Goal: Information Seeking & Learning: Learn about a topic

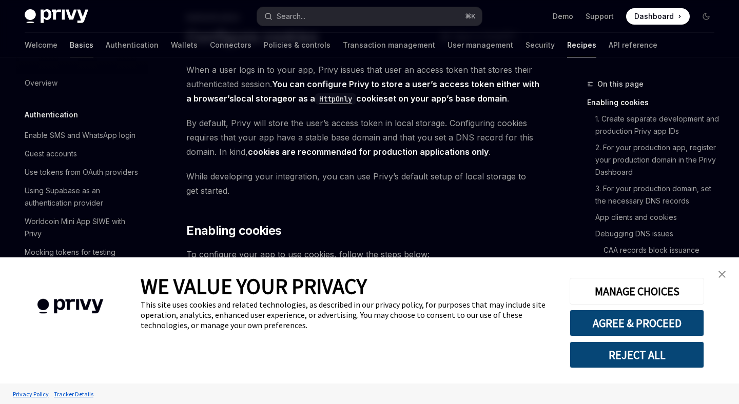
click at [70, 44] on link "Basics" at bounding box center [82, 45] width 24 height 25
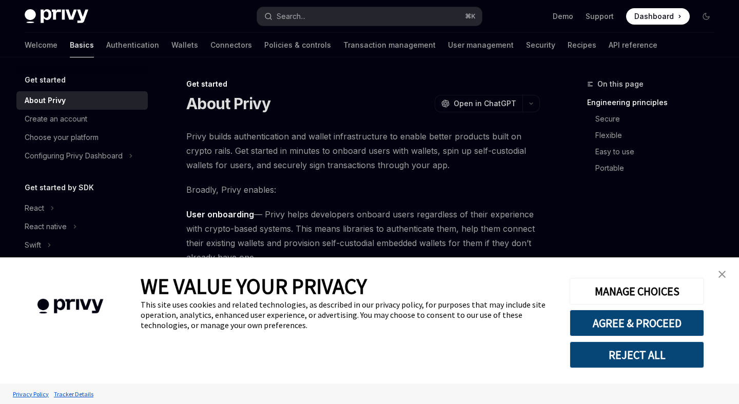
click at [718, 272] on img "close banner" at bounding box center [721, 274] width 7 height 7
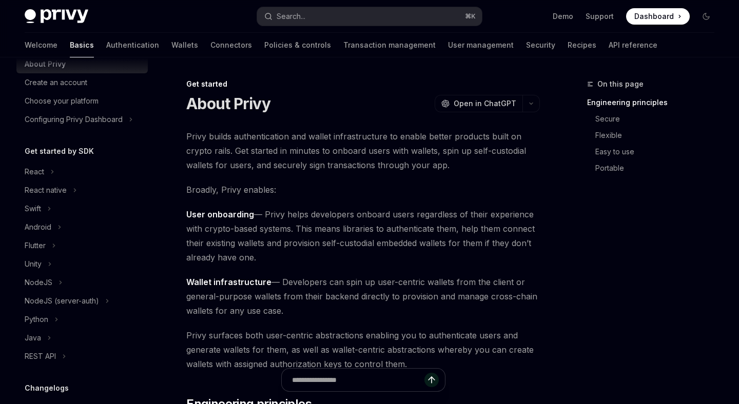
scroll to position [37, 0]
click at [49, 177] on div "React" at bounding box center [81, 171] width 131 height 18
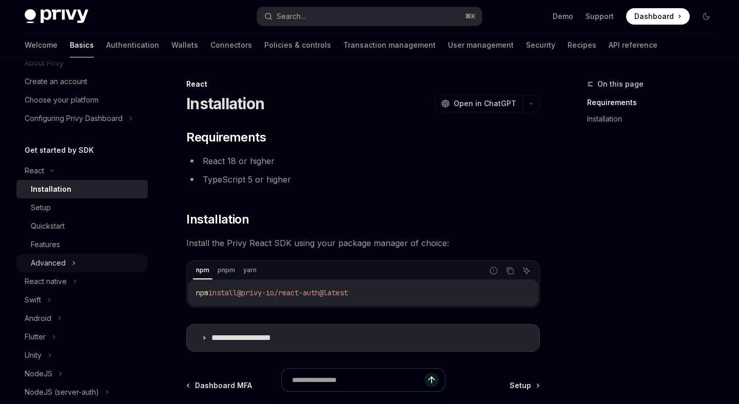
click at [90, 262] on div "Advanced" at bounding box center [81, 263] width 131 height 18
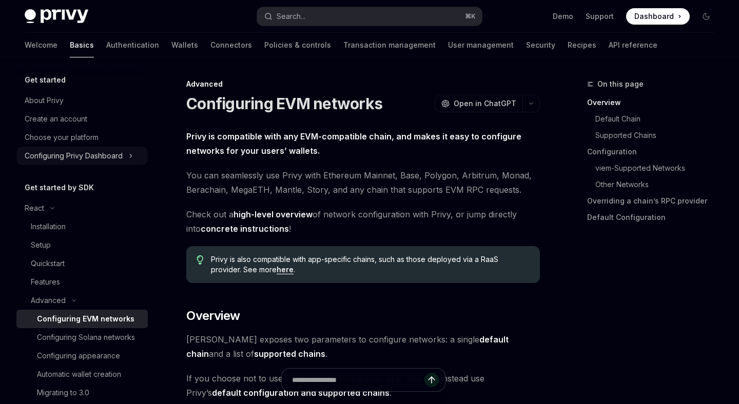
click at [102, 161] on div "Configuring Privy Dashboard" at bounding box center [74, 156] width 98 height 12
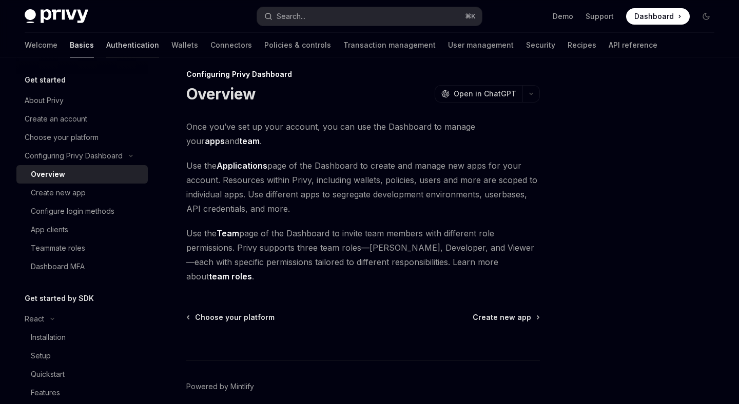
click at [106, 44] on link "Authentication" at bounding box center [132, 45] width 53 height 25
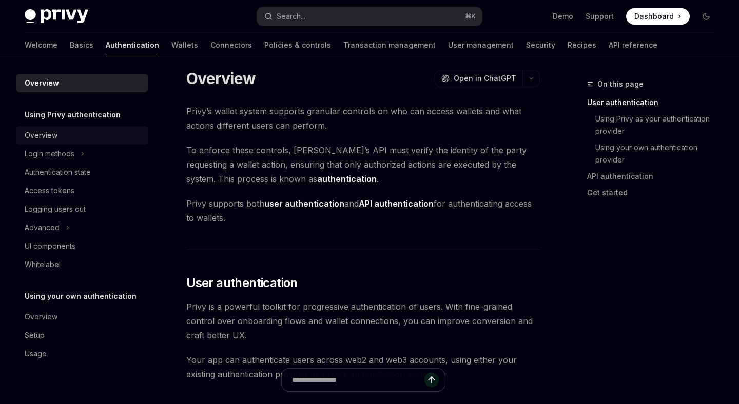
click at [45, 142] on link "Overview" at bounding box center [81, 135] width 131 height 18
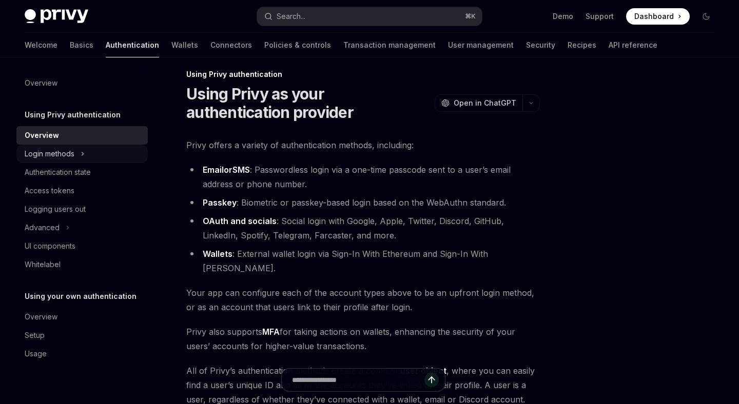
click at [57, 155] on div "Login methods" at bounding box center [50, 154] width 50 height 12
type textarea "*"
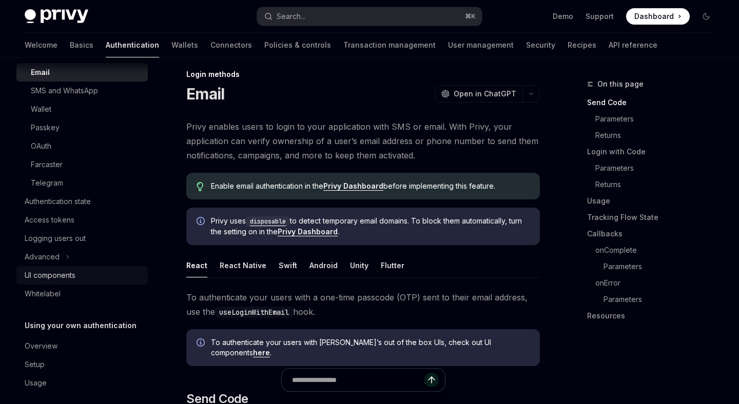
scroll to position [109, 0]
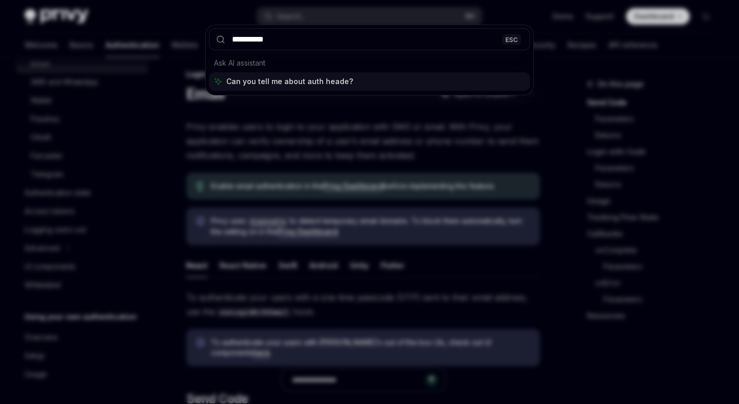
type input "**********"
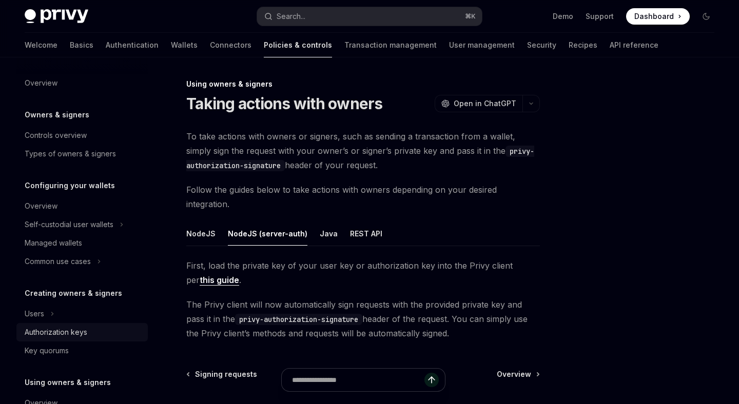
click at [49, 329] on div "Authorization keys" at bounding box center [56, 332] width 63 height 12
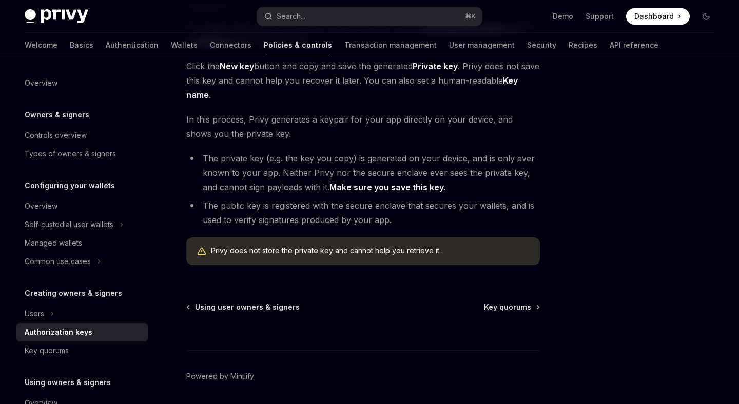
scroll to position [250, 0]
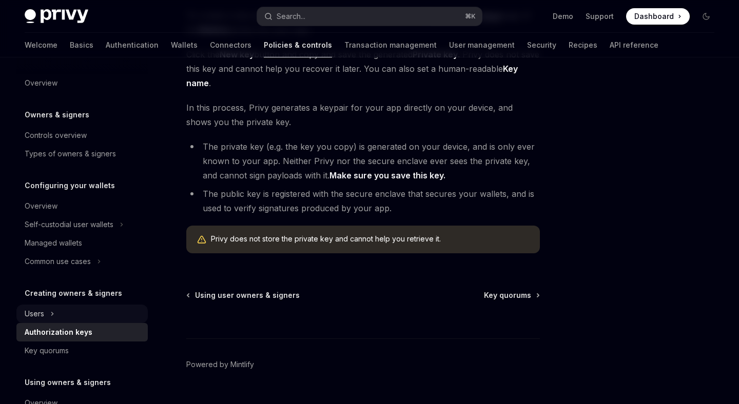
click at [83, 313] on div "Users" at bounding box center [81, 314] width 131 height 18
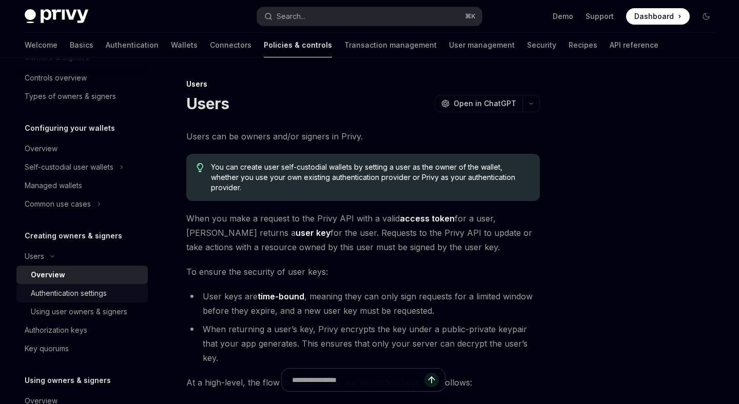
scroll to position [59, 0]
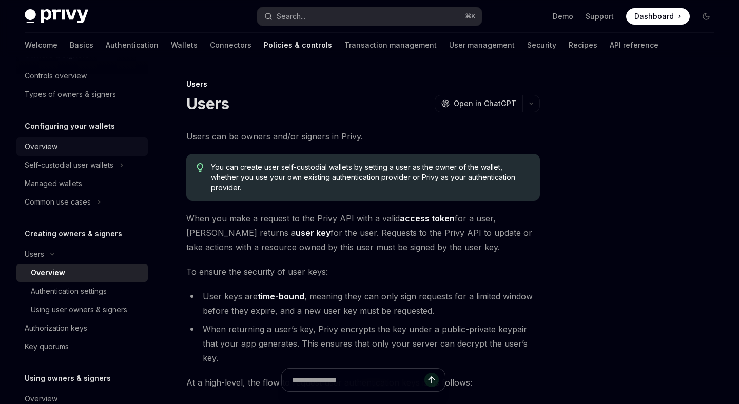
click at [104, 142] on div "Overview" at bounding box center [83, 147] width 117 height 12
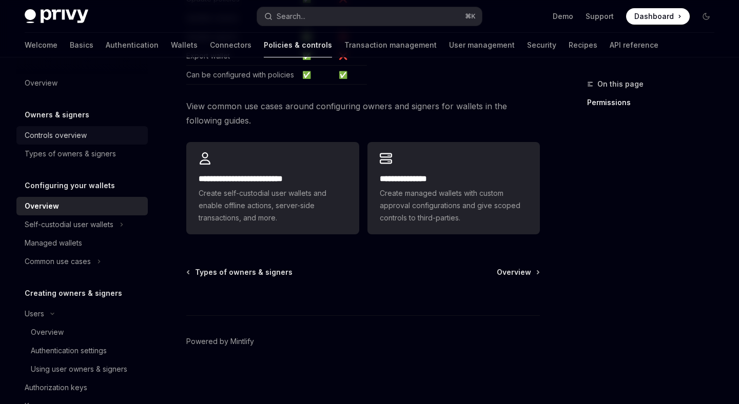
click at [101, 138] on div "Controls overview" at bounding box center [83, 135] width 117 height 12
type textarea "*"
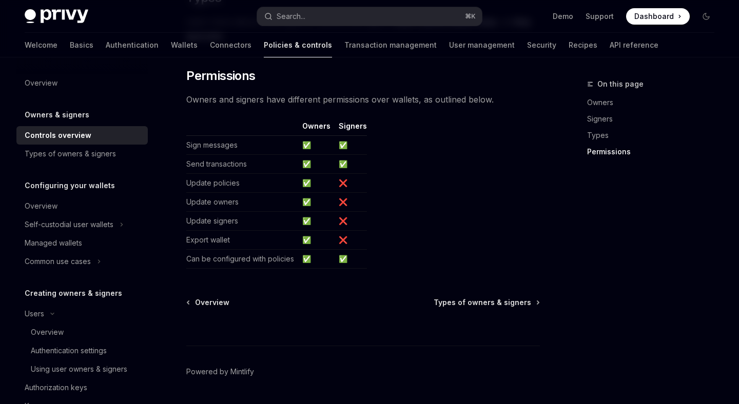
scroll to position [906, 0]
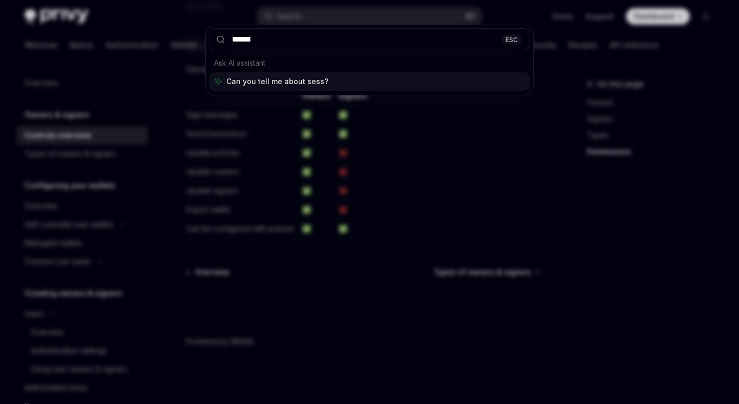
type input "*******"
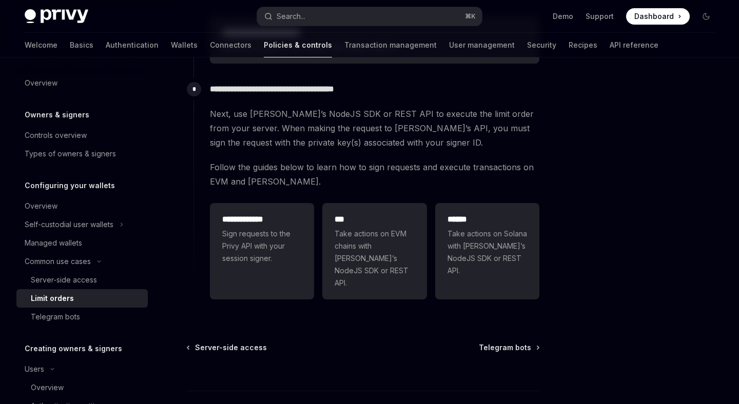
scroll to position [369, 0]
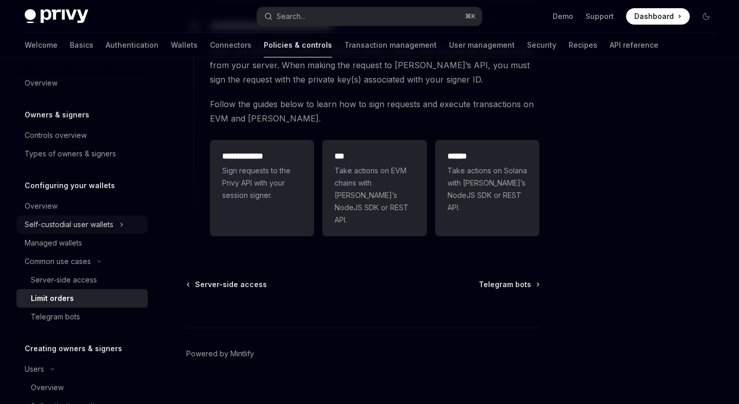
click at [97, 225] on div "Self-custodial user wallets" at bounding box center [69, 224] width 89 height 12
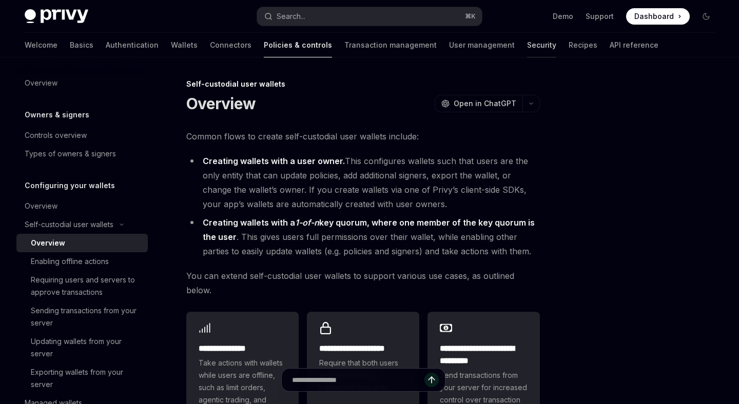
click at [527, 48] on link "Security" at bounding box center [541, 45] width 29 height 25
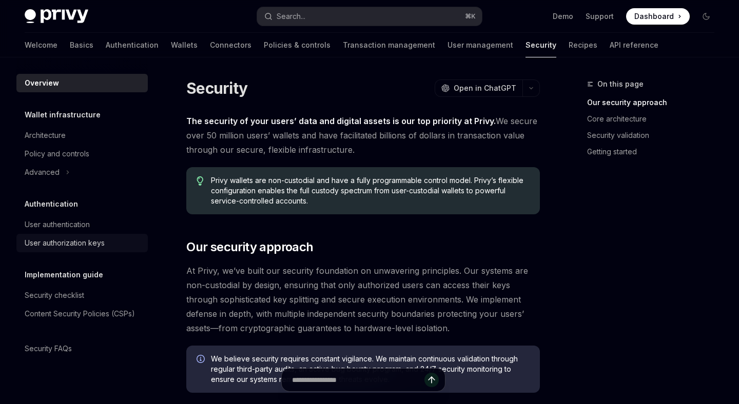
click at [75, 241] on div "User authorization keys" at bounding box center [65, 243] width 80 height 12
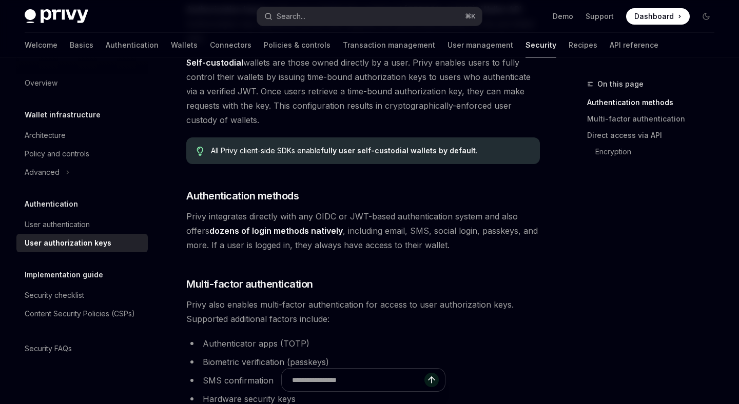
scroll to position [133, 0]
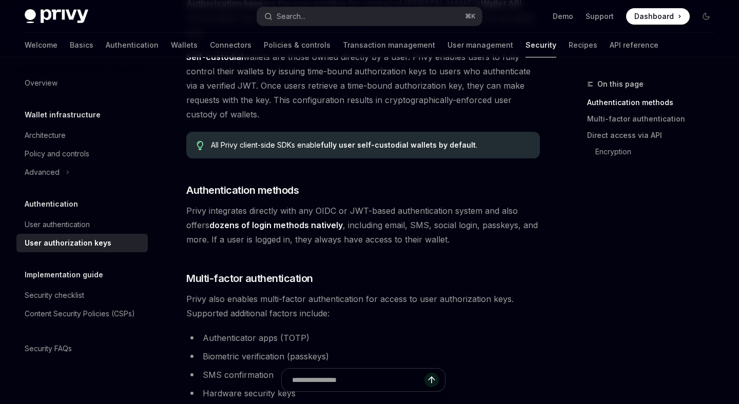
click at [272, 140] on div "All Privy client-side SDKs enable fully user self-custodial wallets by default ." at bounding box center [370, 145] width 319 height 10
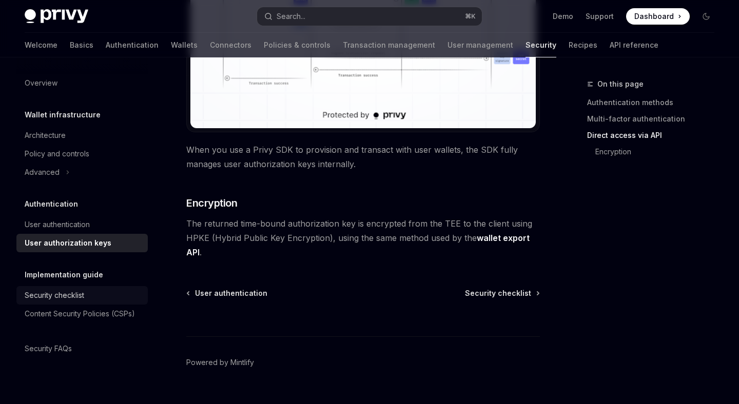
scroll to position [977, 0]
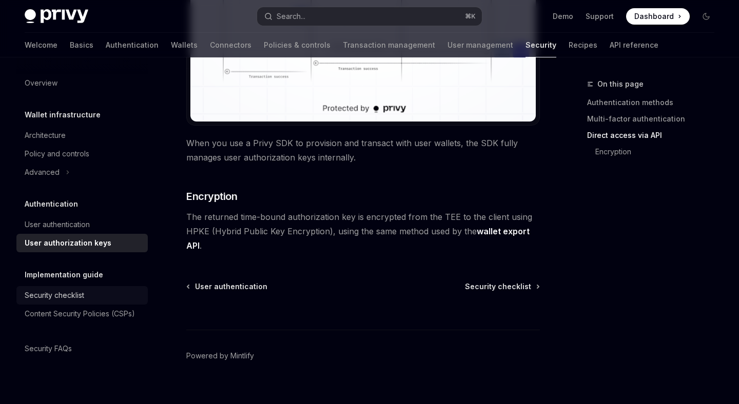
click at [114, 289] on link "Security checklist" at bounding box center [81, 295] width 131 height 18
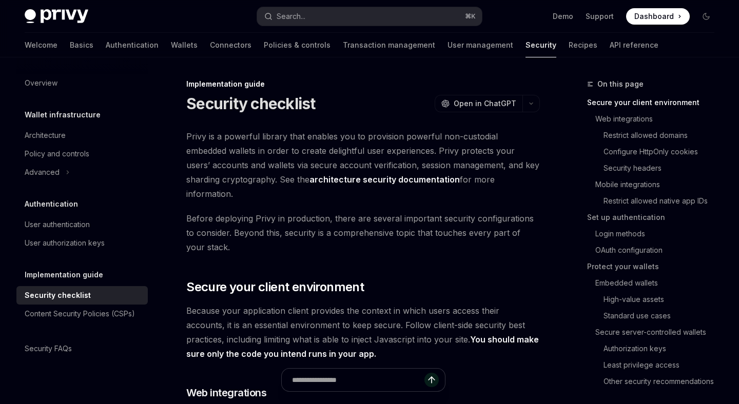
click at [375, 211] on span "Before deploying Privy in production, there are several important security conf…" at bounding box center [362, 232] width 353 height 43
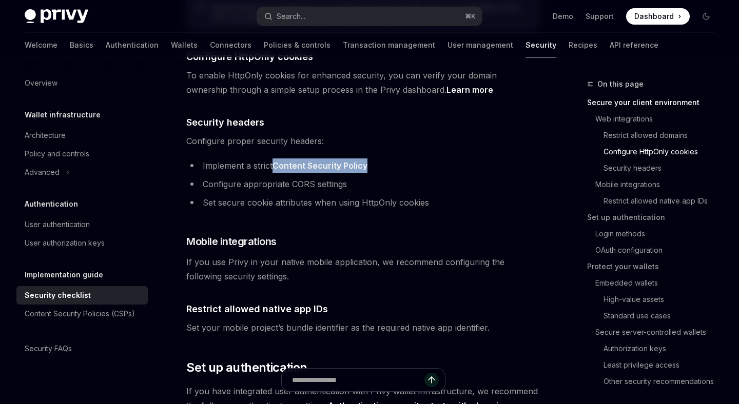
scroll to position [561, 0]
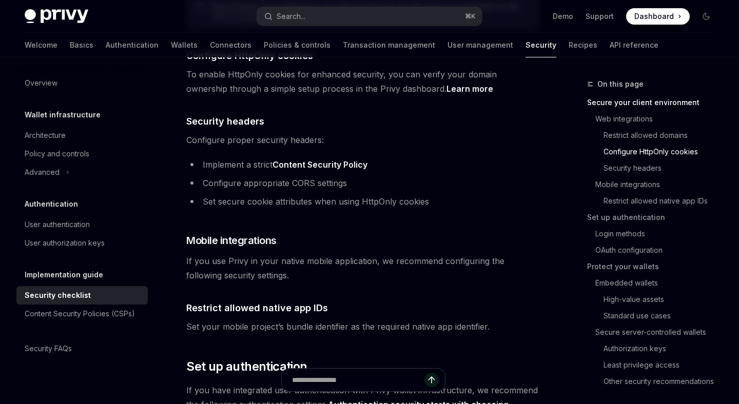
click at [235, 176] on li "Configure appropriate CORS settings" at bounding box center [362, 183] width 353 height 14
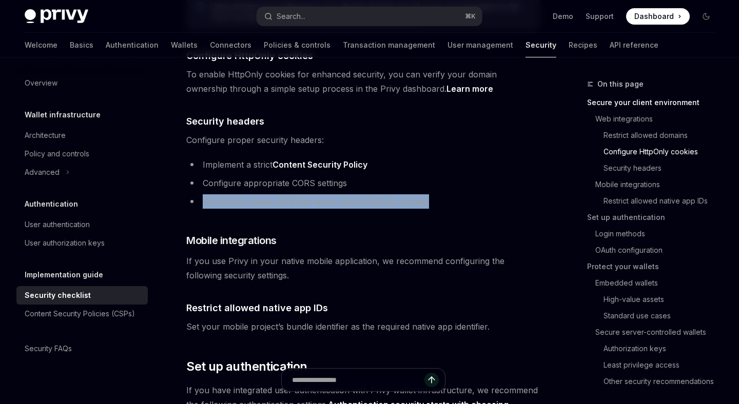
drag, startPoint x: 204, startPoint y: 186, endPoint x: 439, endPoint y: 183, distance: 235.4
click at [439, 194] on li "Set secure cookie attributes when using HttpOnly cookies" at bounding box center [362, 201] width 353 height 14
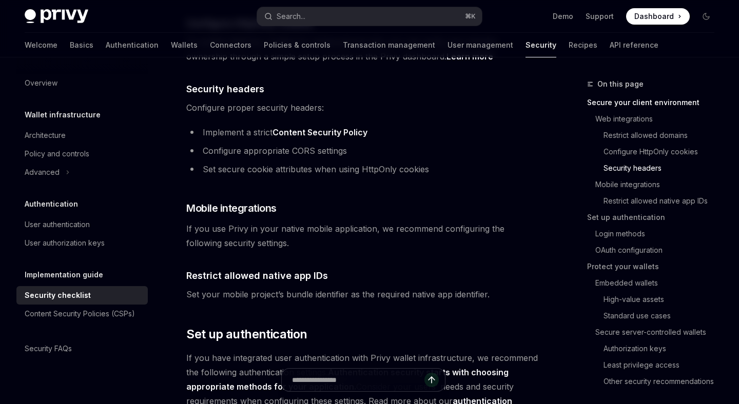
scroll to position [594, 0]
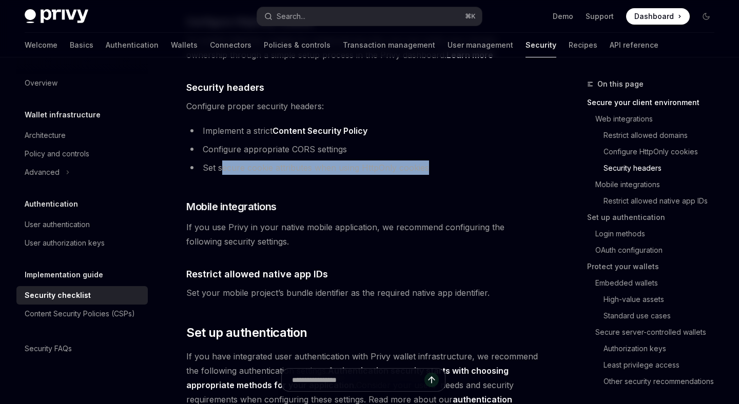
drag, startPoint x: 221, startPoint y: 151, endPoint x: 430, endPoint y: 153, distance: 209.3
click at [430, 161] on li "Set secure cookie attributes when using HttpOnly cookies" at bounding box center [362, 168] width 353 height 14
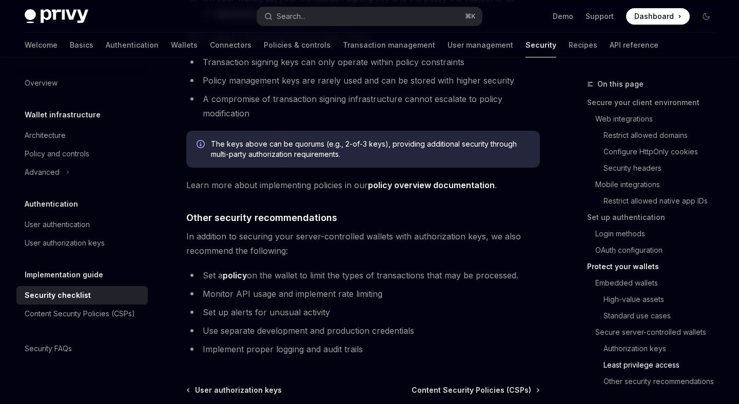
scroll to position [2465, 0]
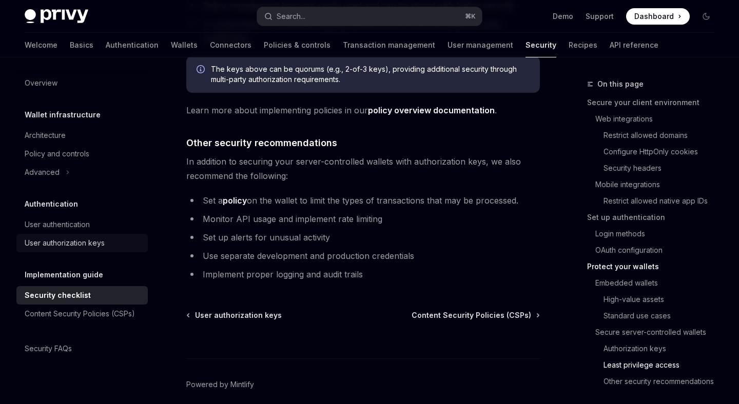
click at [88, 241] on div "User authorization keys" at bounding box center [65, 243] width 80 height 12
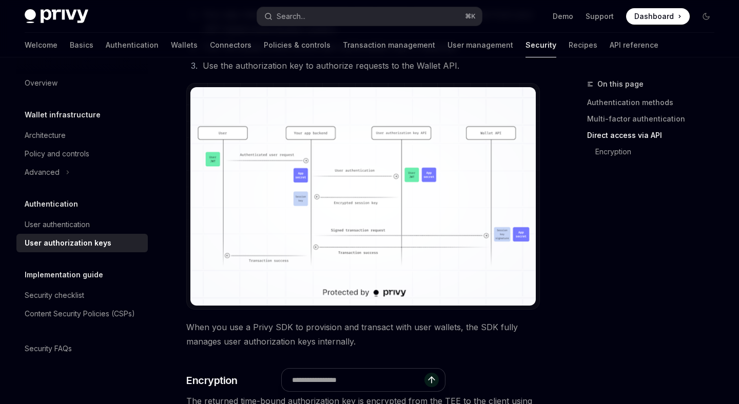
scroll to position [794, 0]
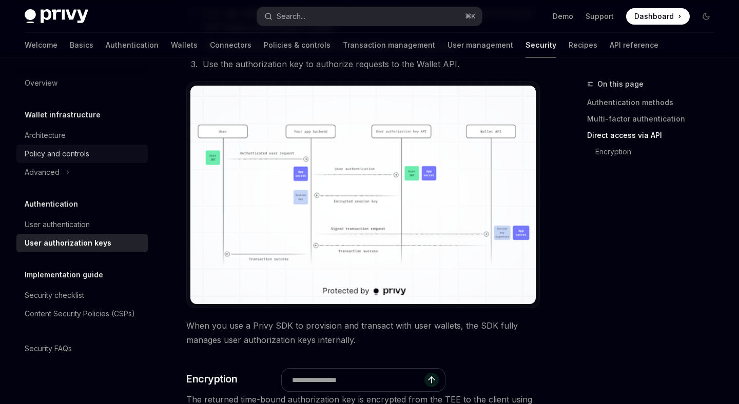
click at [76, 155] on div "Policy and controls" at bounding box center [57, 154] width 65 height 12
type textarea "*"
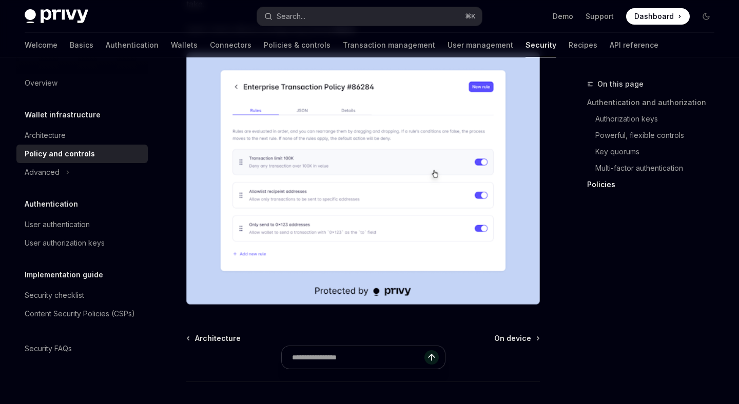
scroll to position [1413, 0]
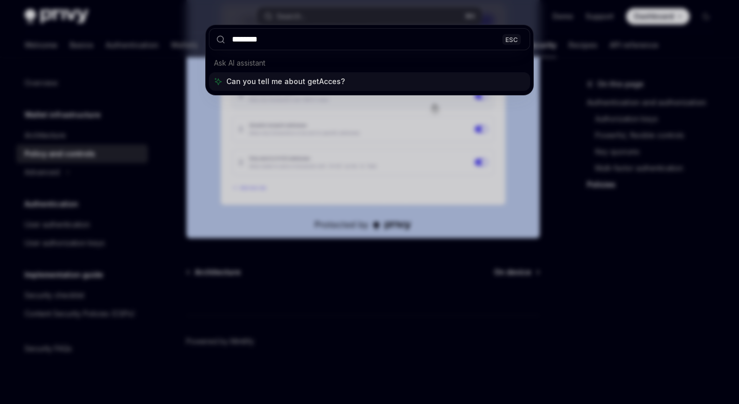
type input "*********"
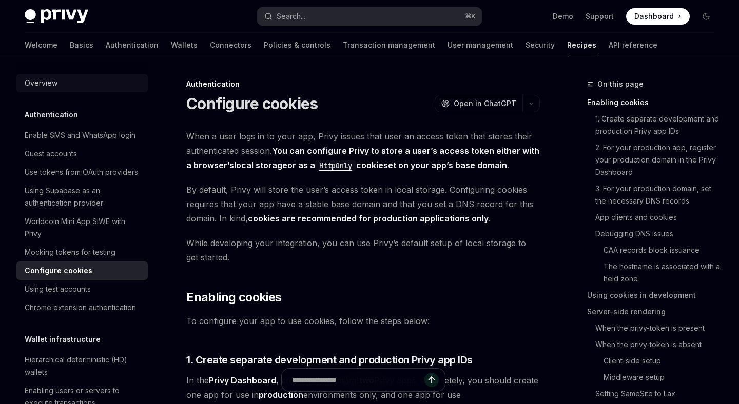
click at [37, 79] on div "Overview" at bounding box center [41, 83] width 33 height 12
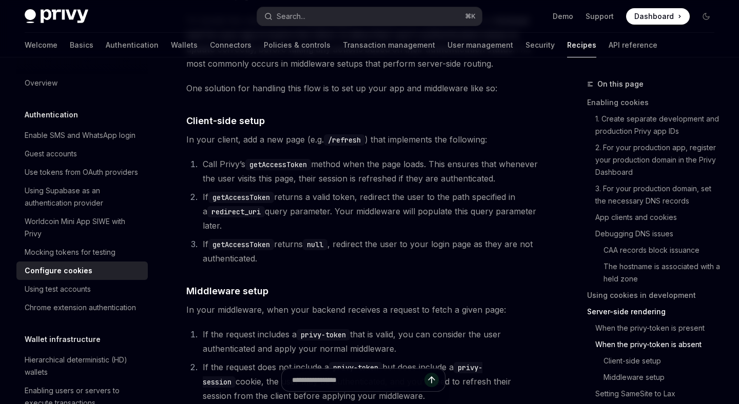
scroll to position [2543, 0]
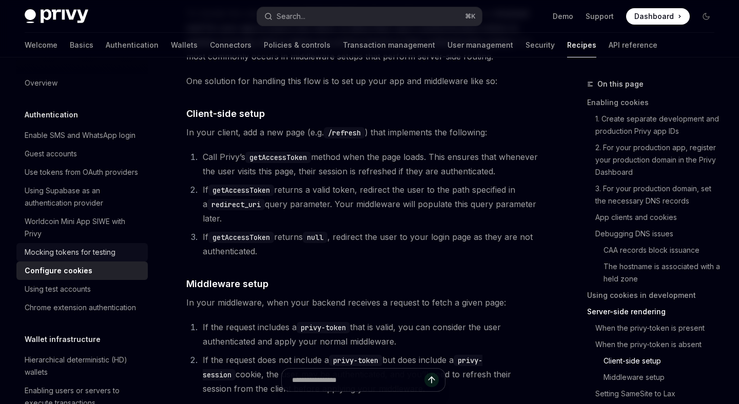
click at [95, 253] on div "Mocking tokens for testing" at bounding box center [70, 252] width 91 height 12
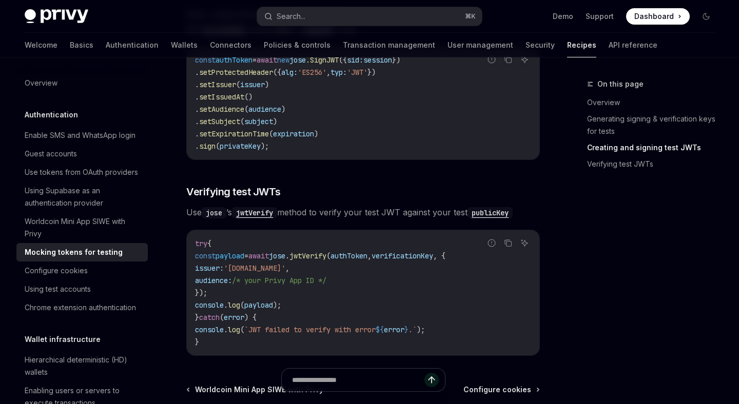
scroll to position [873, 0]
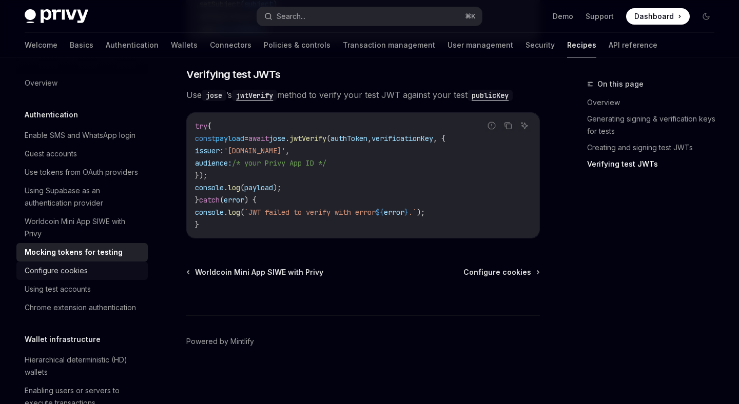
click at [86, 266] on div "Configure cookies" at bounding box center [56, 271] width 63 height 12
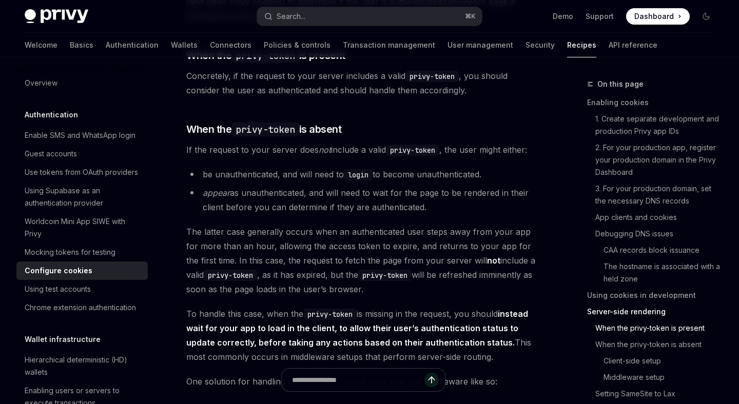
scroll to position [2243, 0]
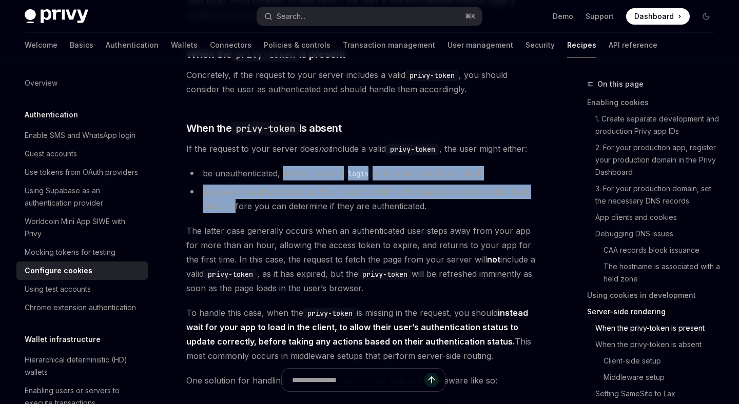
drag, startPoint x: 283, startPoint y: 147, endPoint x: 233, endPoint y: 175, distance: 57.4
click at [233, 175] on ul "be unauthenticated, and will need to login to become unauthenticated. appear as…" at bounding box center [362, 189] width 353 height 47
click at [233, 185] on li "appear as unauthenticated, and will need to wait for the page to be rendered in…" at bounding box center [362, 199] width 353 height 29
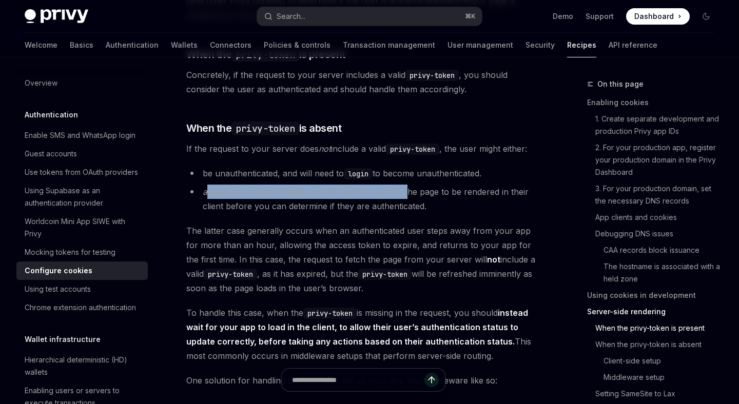
drag, startPoint x: 209, startPoint y: 167, endPoint x: 406, endPoint y: 165, distance: 197.0
click at [406, 185] on li "appear as unauthenticated, and will need to wait for the page to be rendered in…" at bounding box center [362, 199] width 353 height 29
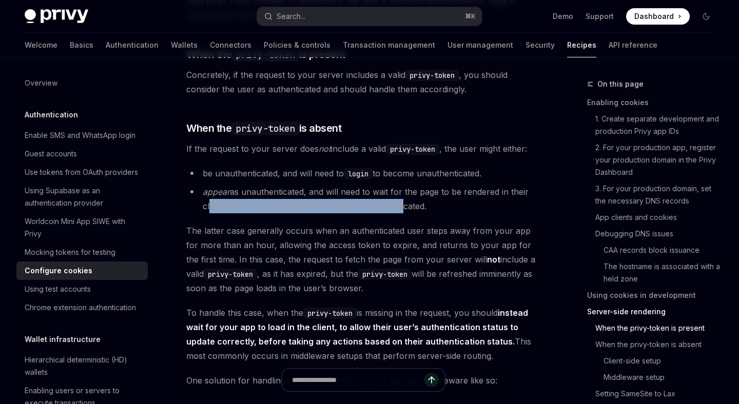
drag, startPoint x: 207, startPoint y: 177, endPoint x: 399, endPoint y: 183, distance: 192.4
click at [399, 185] on li "appear as unauthenticated, and will need to wait for the page to be rendered in…" at bounding box center [362, 199] width 353 height 29
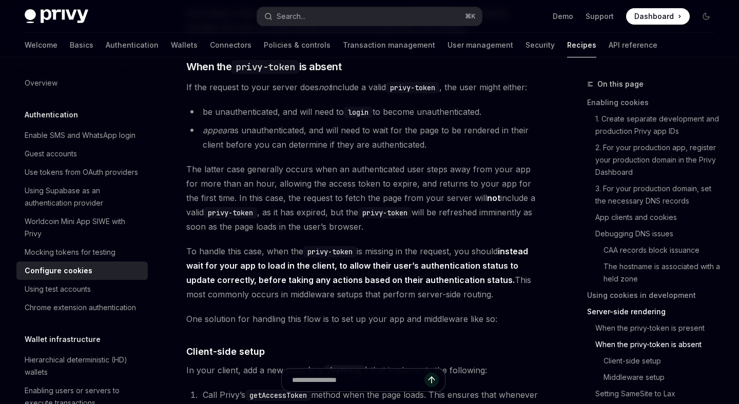
scroll to position [2306, 0]
drag, startPoint x: 315, startPoint y: 98, endPoint x: 463, endPoint y: 121, distance: 149.9
click at [463, 122] on li "appear as unauthenticated, and will need to wait for the page to be rendered in…" at bounding box center [362, 136] width 353 height 29
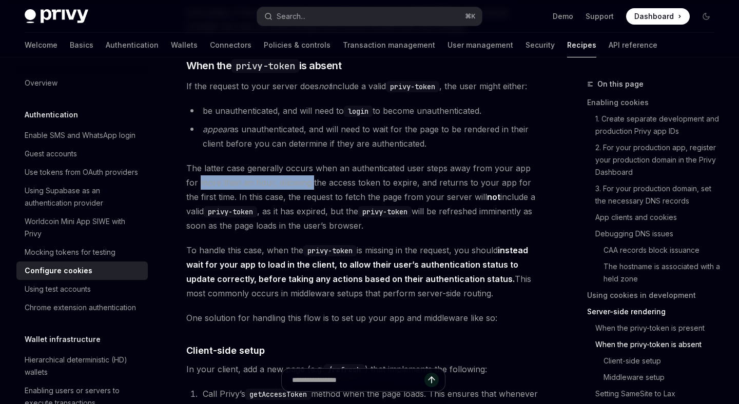
drag, startPoint x: 187, startPoint y: 155, endPoint x: 296, endPoint y: 153, distance: 109.3
click at [296, 161] on span "The latter case generally occurs when an authenticated user steps away from you…" at bounding box center [362, 197] width 353 height 72
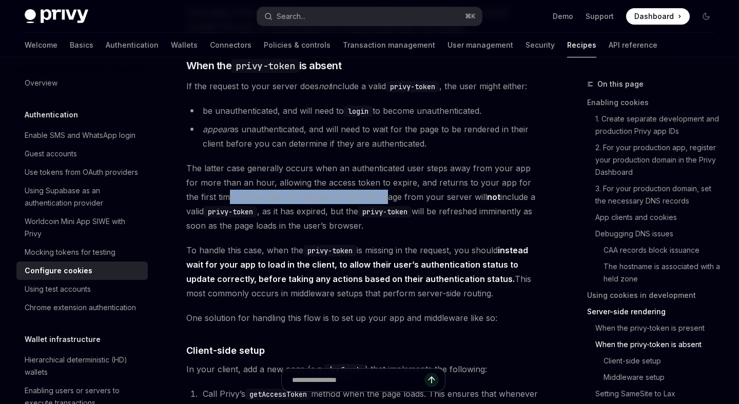
drag, startPoint x: 198, startPoint y: 169, endPoint x: 355, endPoint y: 168, distance: 157.5
click at [355, 168] on span "The latter case generally occurs when an authenticated user steps away from you…" at bounding box center [362, 197] width 353 height 72
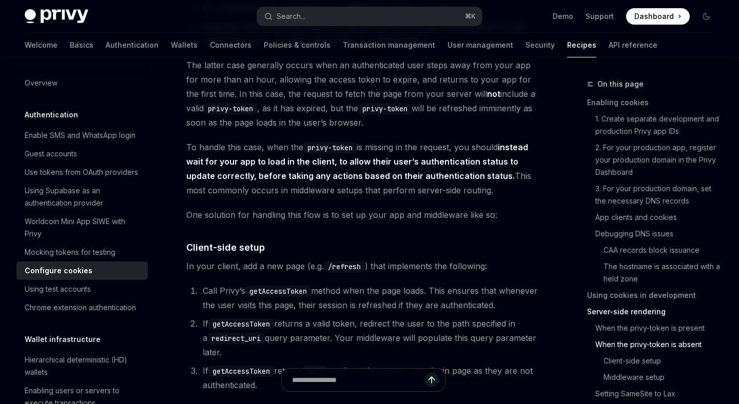
scroll to position [2411, 0]
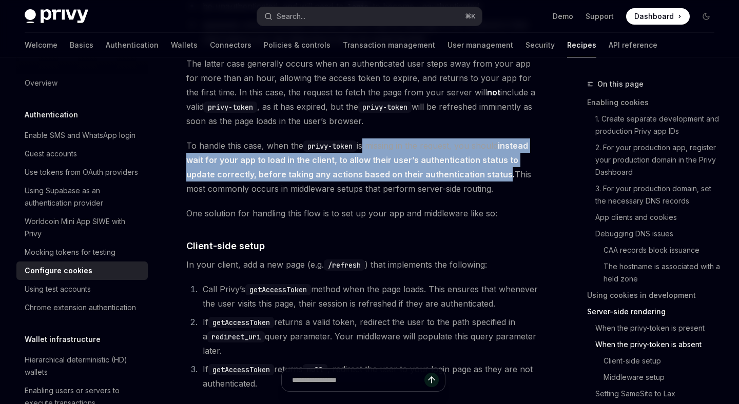
drag, startPoint x: 365, startPoint y: 116, endPoint x: 472, endPoint y: 148, distance: 111.8
click at [472, 148] on span "To handle this case, when the privy-token is missing in the request, you should…" at bounding box center [362, 166] width 353 height 57
drag, startPoint x: 479, startPoint y: 148, endPoint x: 468, endPoint y: 157, distance: 13.9
click at [468, 157] on span "To handle this case, when the privy-token is missing in the request, you should…" at bounding box center [362, 166] width 353 height 57
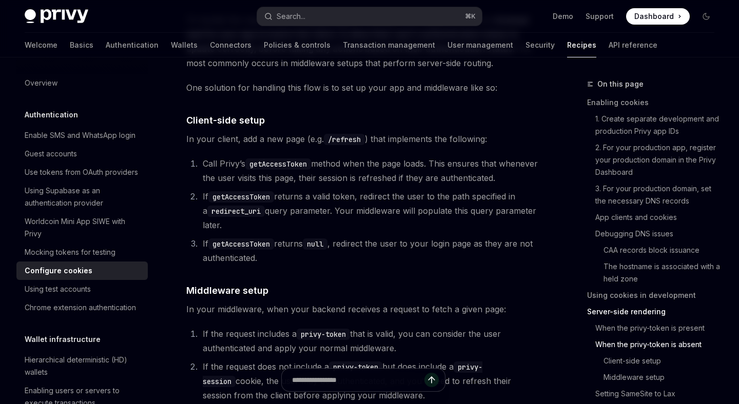
scroll to position [2538, 0]
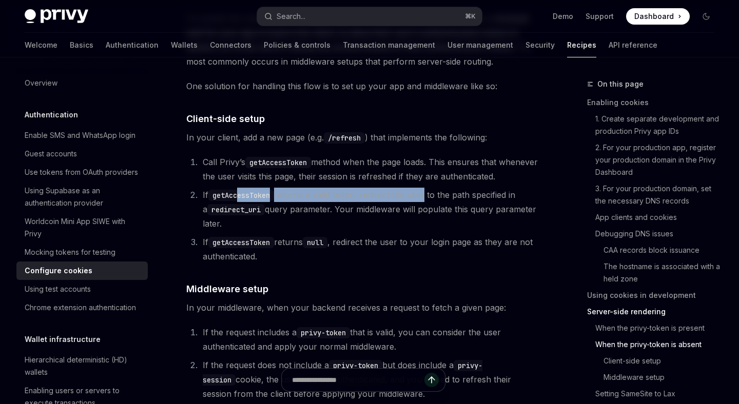
drag, startPoint x: 240, startPoint y: 168, endPoint x: 425, endPoint y: 165, distance: 185.2
click at [425, 188] on li "If getAccessToken returns a valid token, redirect the user to the path specifie…" at bounding box center [370, 209] width 340 height 43
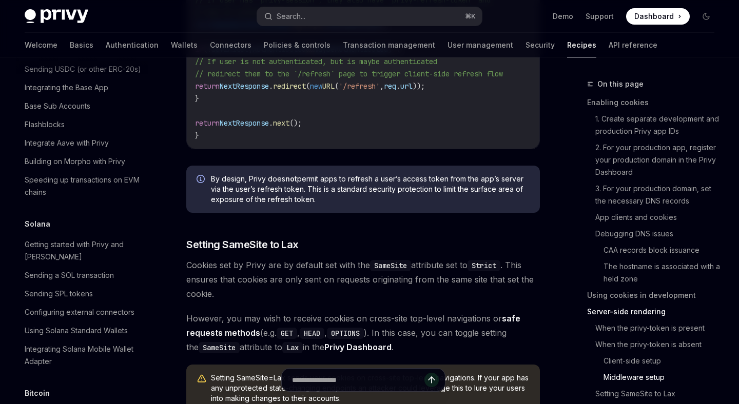
scroll to position [1570, 0]
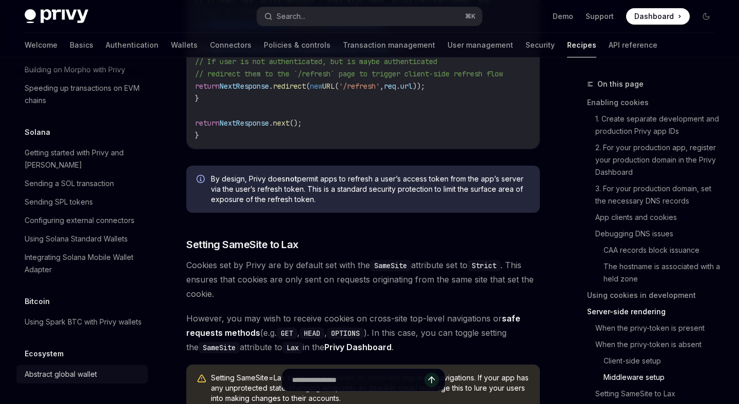
click at [88, 374] on div "Abstract global wallet" at bounding box center [61, 374] width 72 height 12
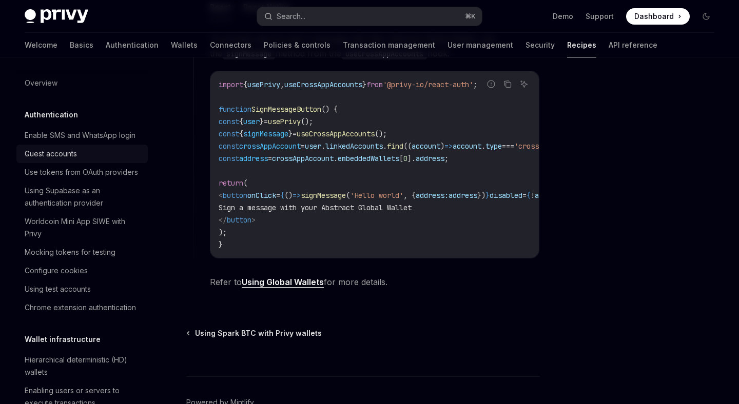
click at [124, 156] on div "Guest accounts" at bounding box center [83, 154] width 117 height 12
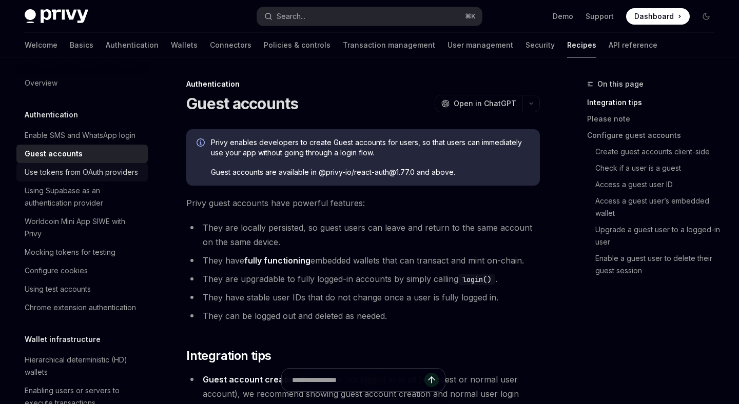
click at [124, 175] on div "Use tokens from OAuth providers" at bounding box center [81, 172] width 113 height 12
type textarea "*"
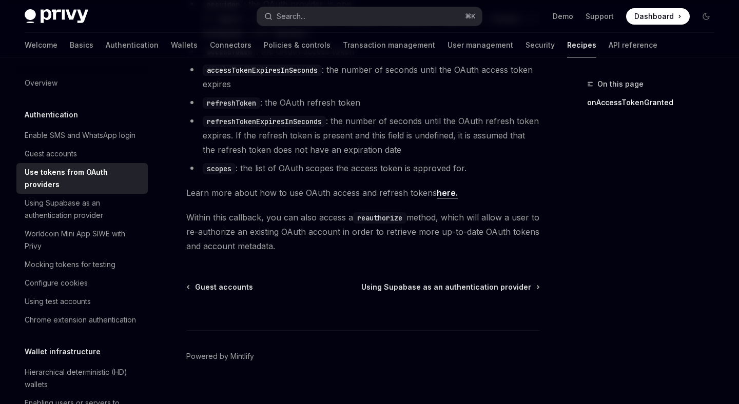
scroll to position [721, 0]
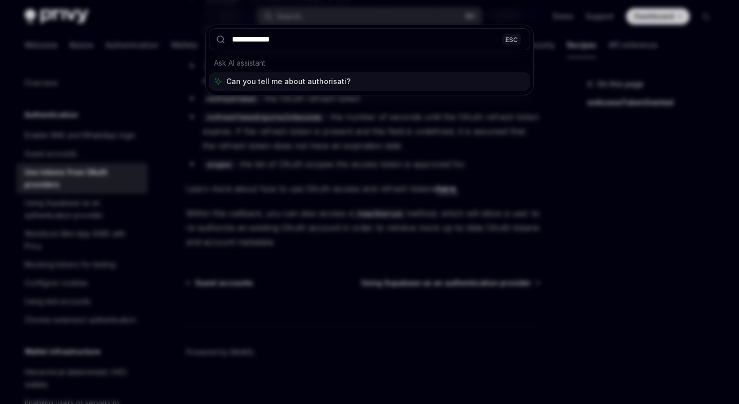
type input "**********"
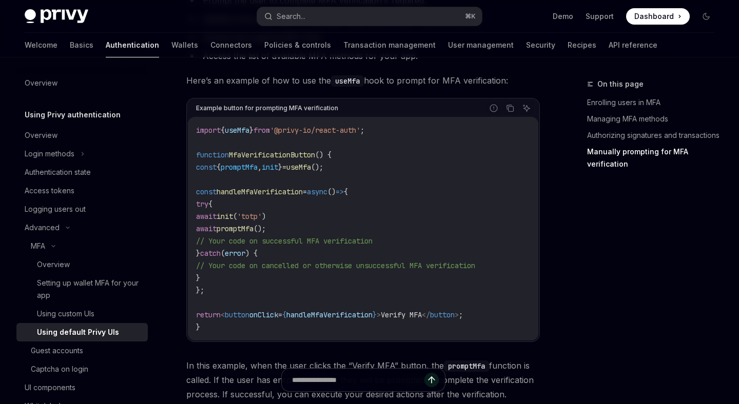
scroll to position [1883, 0]
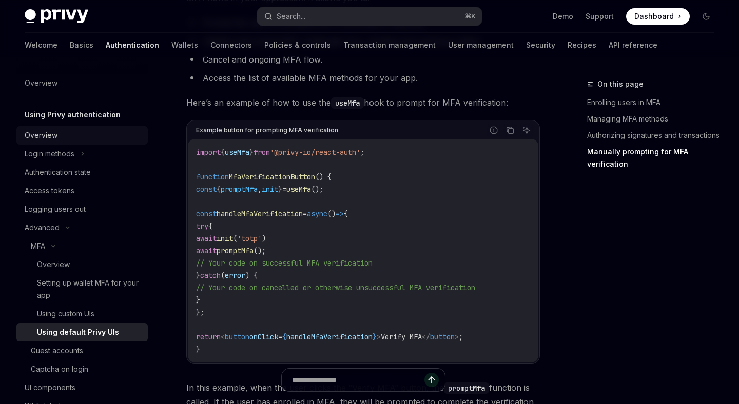
click at [78, 135] on div "Overview" at bounding box center [83, 135] width 117 height 12
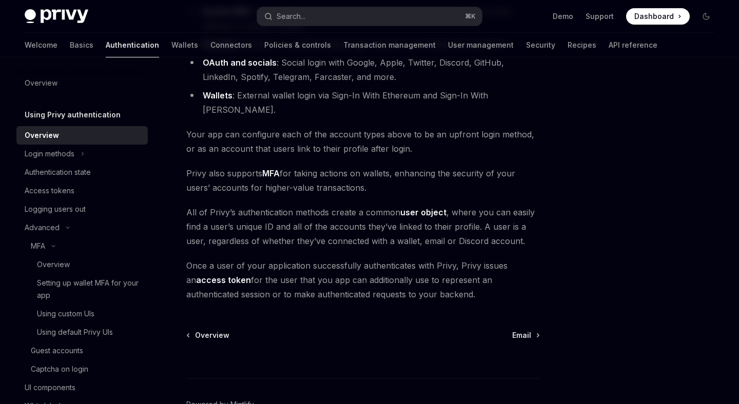
scroll to position [217, 0]
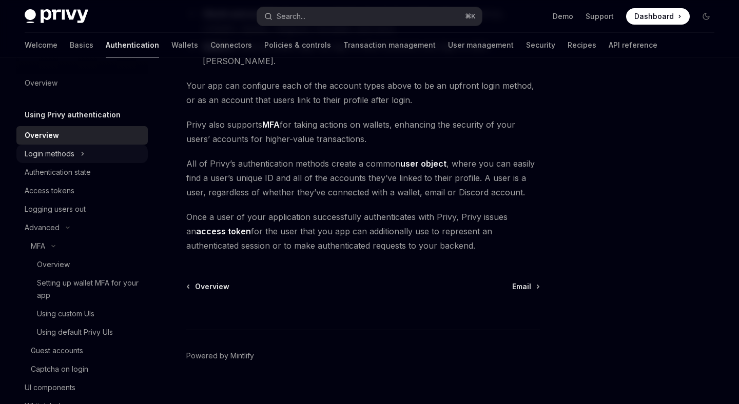
click at [74, 148] on div "Login methods" at bounding box center [50, 154] width 50 height 12
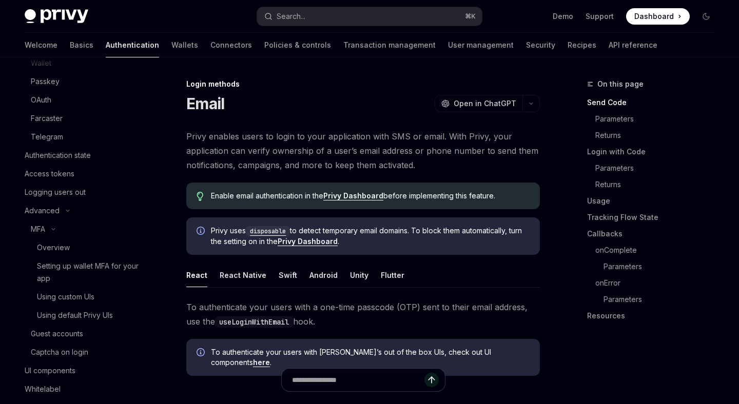
scroll to position [147, 0]
click at [71, 182] on link "Logging users out" at bounding box center [81, 191] width 131 height 18
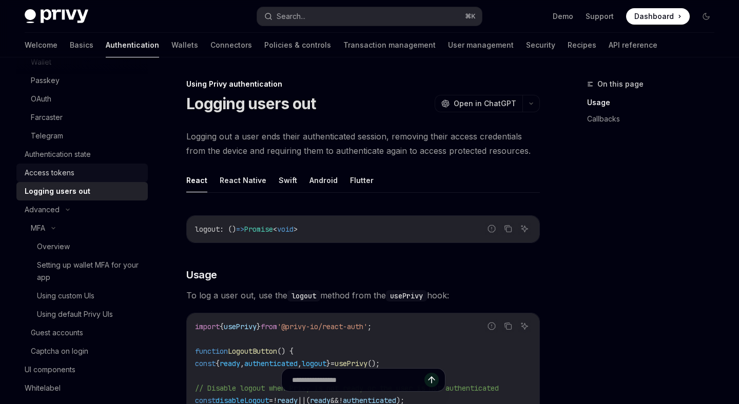
click at [72, 172] on div "Access tokens" at bounding box center [50, 173] width 50 height 12
type textarea "*"
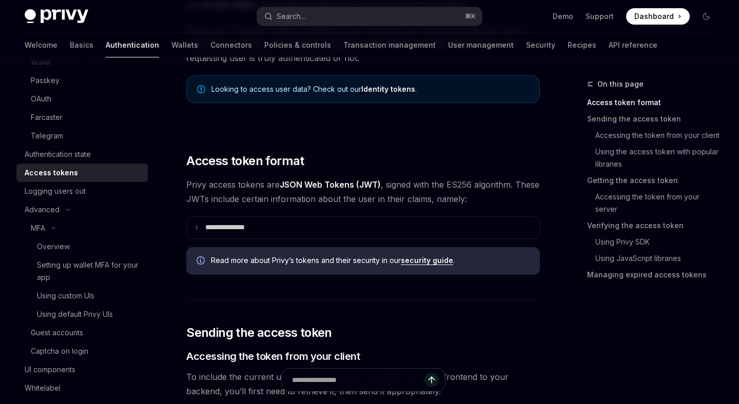
scroll to position [165, 0]
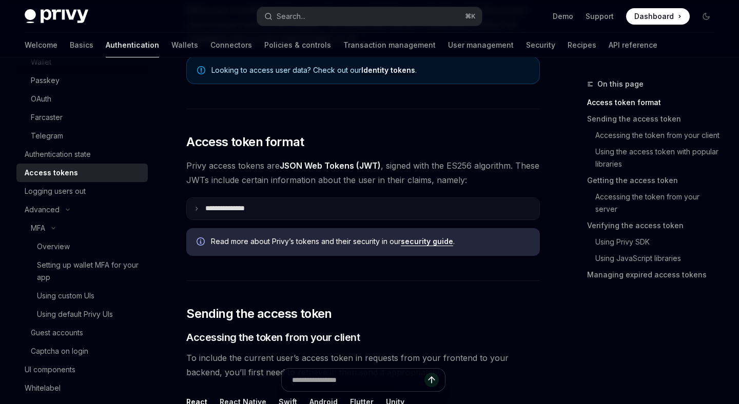
click at [258, 209] on p "**********" at bounding box center [233, 208] width 56 height 9
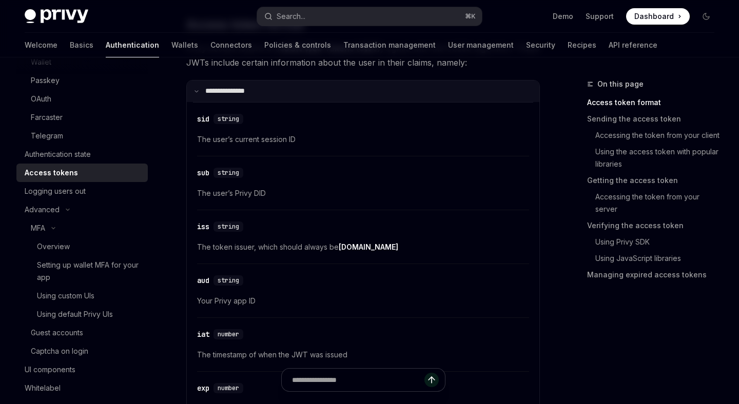
scroll to position [295, 0]
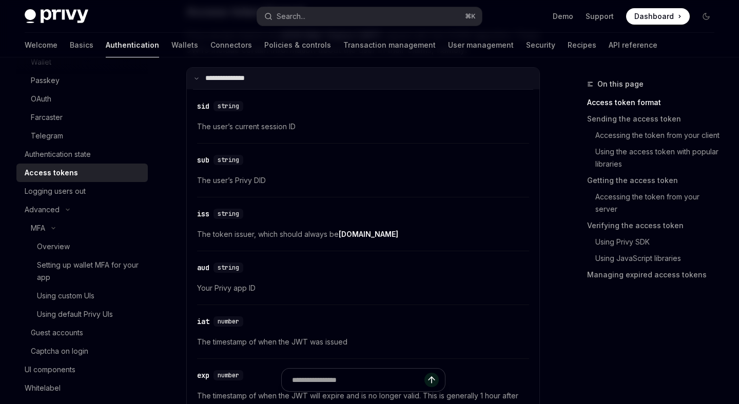
click at [222, 79] on p "**********" at bounding box center [231, 78] width 52 height 9
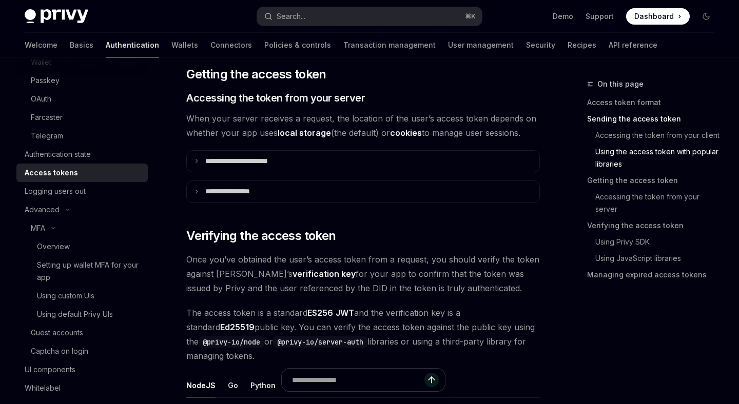
scroll to position [1323, 0]
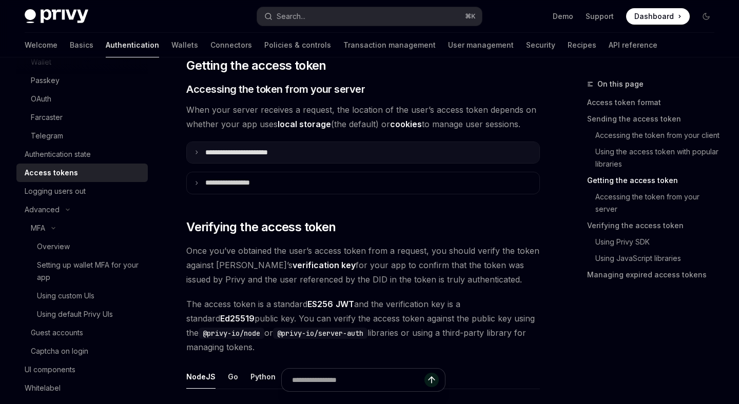
click at [263, 150] on p "**********" at bounding box center [248, 152] width 86 height 9
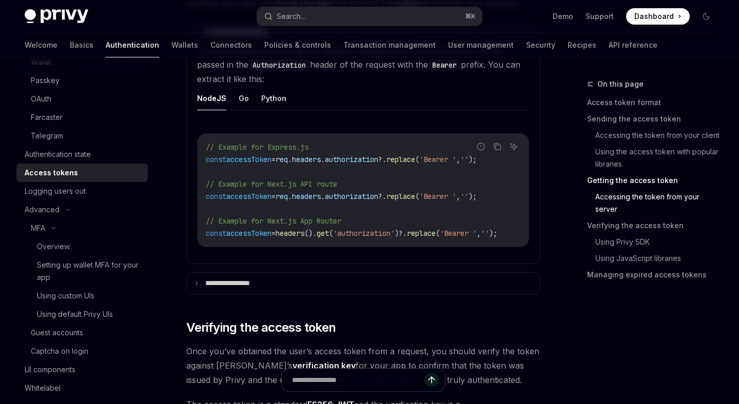
scroll to position [1447, 0]
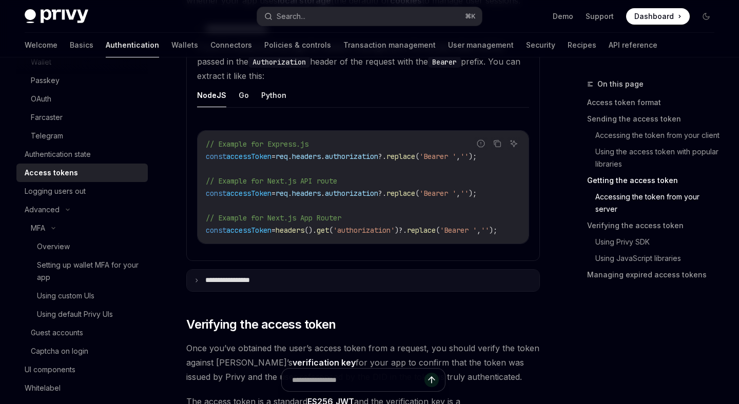
click at [264, 282] on p "**********" at bounding box center [237, 280] width 65 height 9
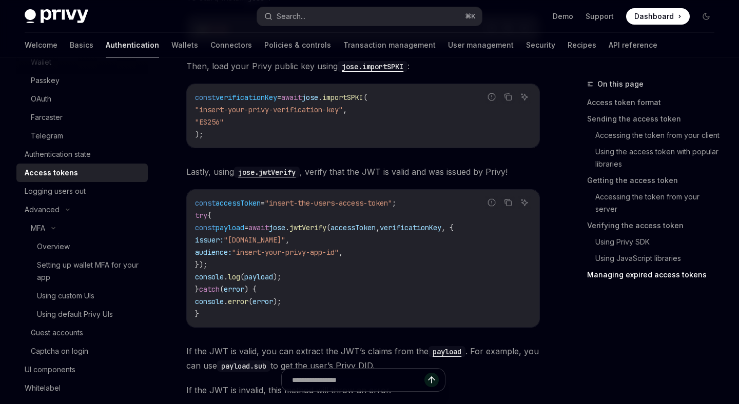
scroll to position [2863, 0]
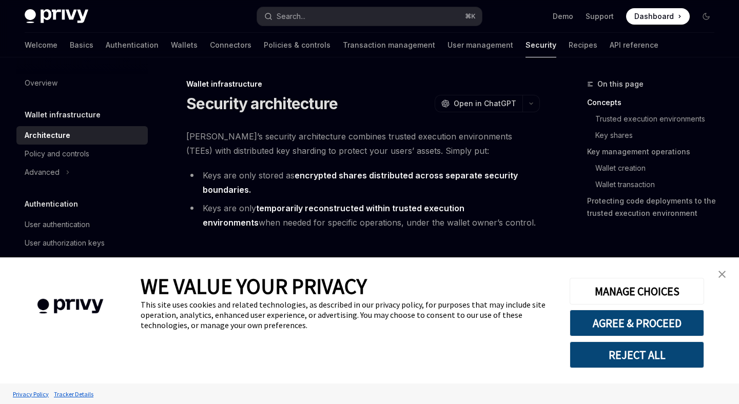
click at [722, 276] on img "close banner" at bounding box center [721, 274] width 7 height 7
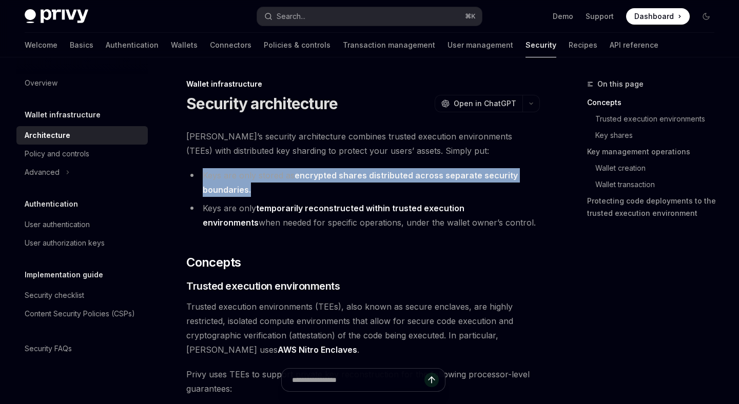
drag, startPoint x: 203, startPoint y: 175, endPoint x: 367, endPoint y: 186, distance: 165.0
click at [367, 186] on li "Keys are only stored as encrypted shares distributed across separate security b…" at bounding box center [362, 182] width 353 height 29
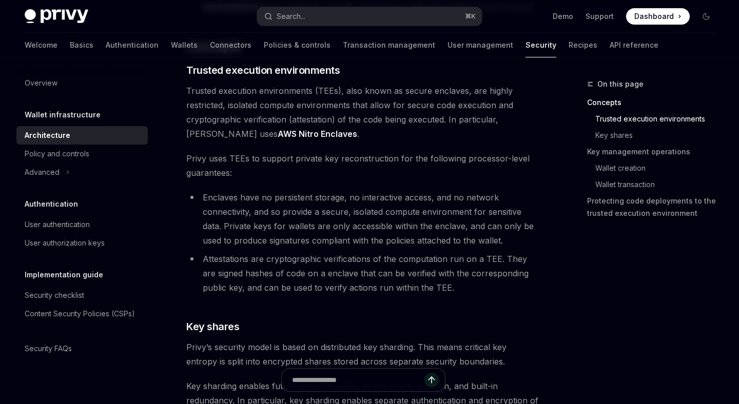
scroll to position [217, 0]
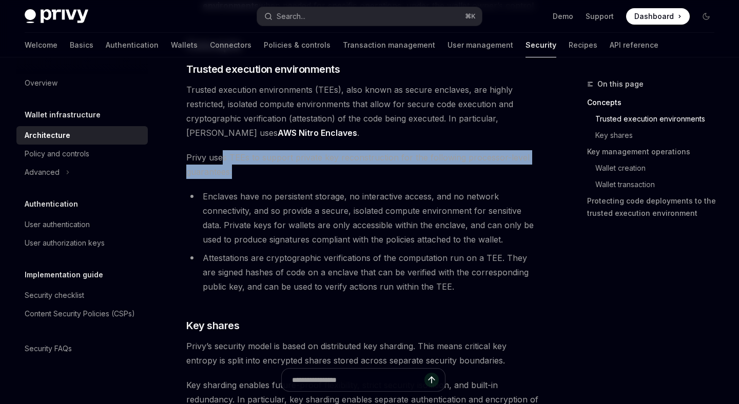
drag, startPoint x: 224, startPoint y: 155, endPoint x: 396, endPoint y: 168, distance: 173.3
click at [396, 168] on span "Privy uses TEEs to support private key reconstruction for the following process…" at bounding box center [362, 164] width 353 height 29
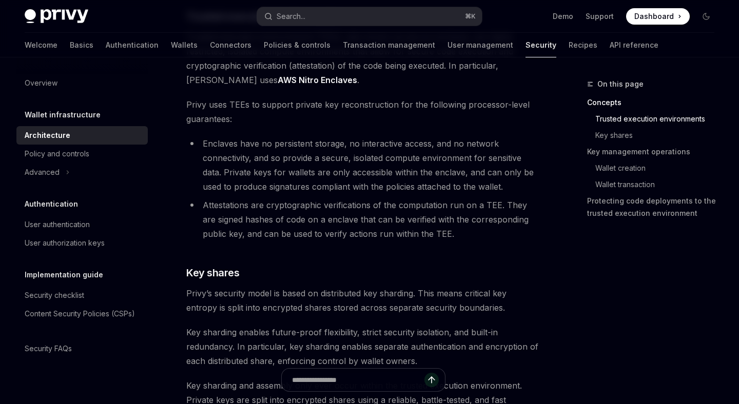
scroll to position [270, 0]
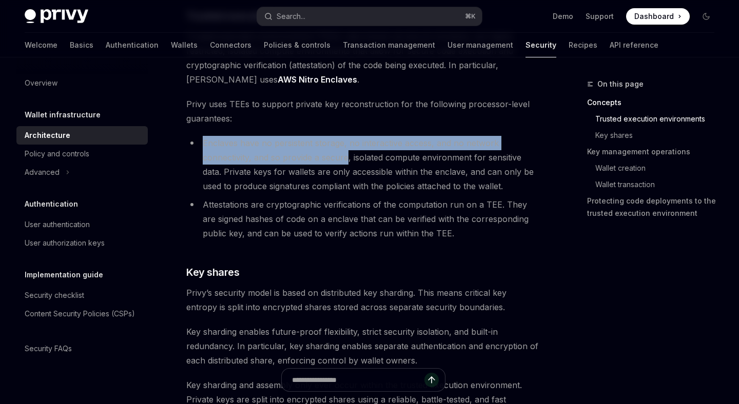
drag, startPoint x: 204, startPoint y: 144, endPoint x: 347, endPoint y: 155, distance: 144.1
click at [347, 155] on li "Enclaves have no persistent storage, no interactive access, and no network conn…" at bounding box center [362, 164] width 353 height 57
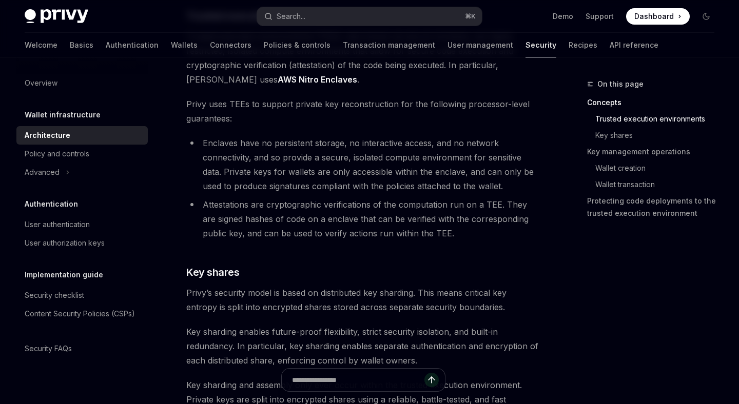
click at [311, 171] on li "Enclaves have no persistent storage, no interactive access, and no network conn…" at bounding box center [362, 164] width 353 height 57
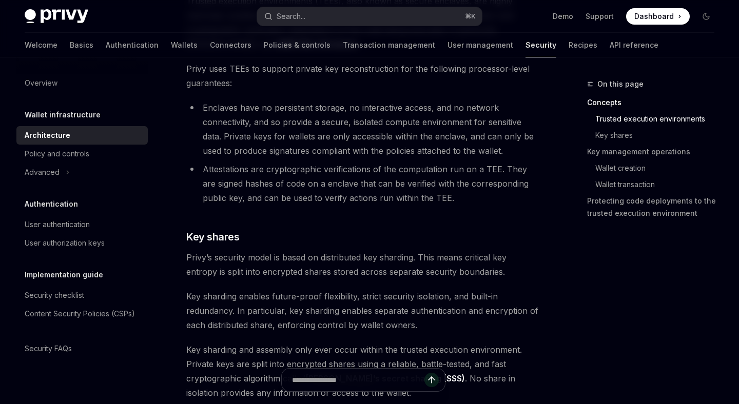
scroll to position [307, 0]
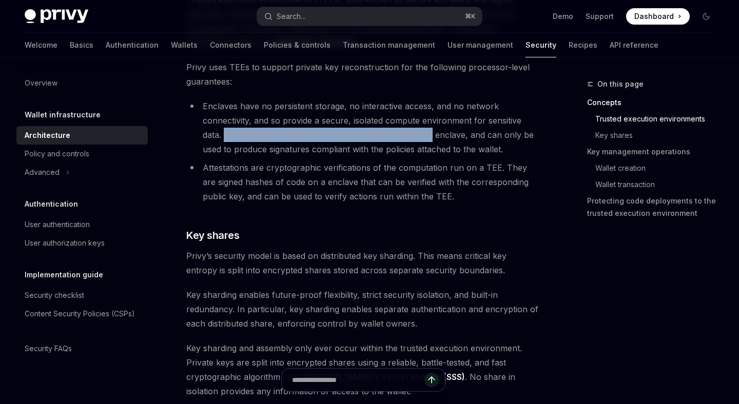
drag, startPoint x: 226, startPoint y: 135, endPoint x: 431, endPoint y: 134, distance: 205.7
click at [431, 134] on li "Enclaves have no persistent storage, no interactive access, and no network conn…" at bounding box center [362, 127] width 353 height 57
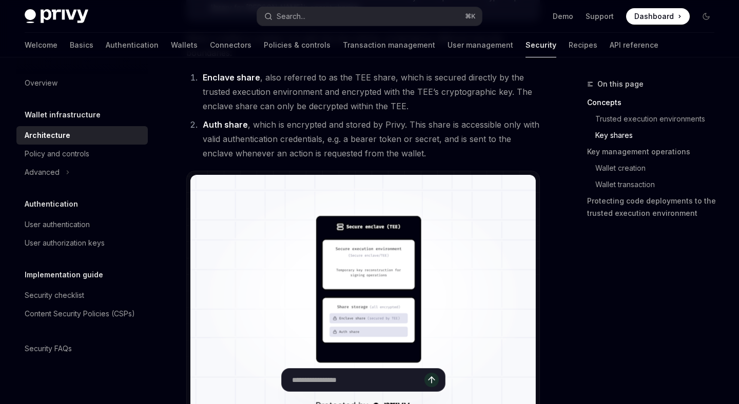
scroll to position [745, 0]
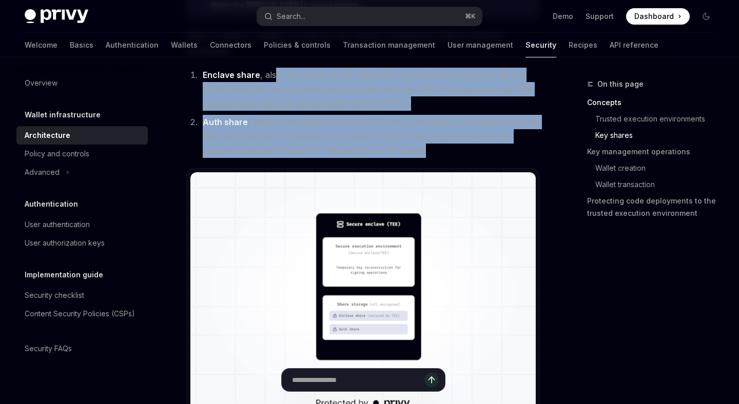
drag, startPoint x: 273, startPoint y: 77, endPoint x: 424, endPoint y: 151, distance: 167.9
click at [424, 151] on ol "Enclave share , also referred to as the TEE share, which is secured directly by…" at bounding box center [362, 113] width 353 height 90
click at [424, 151] on li "Auth share , which is encrypted and stored by Privy. This share is accessible o…" at bounding box center [370, 136] width 340 height 43
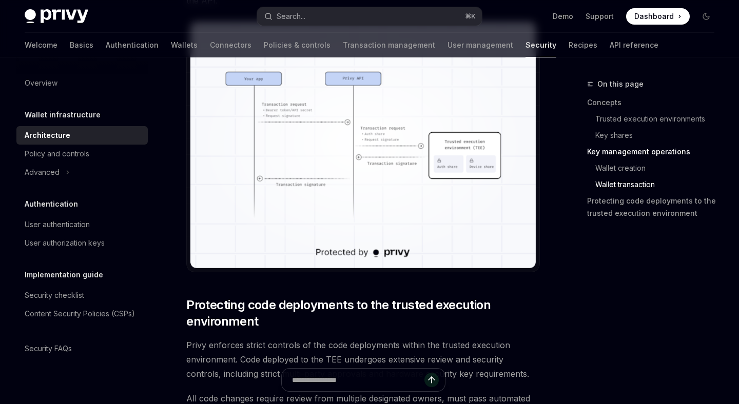
scroll to position [1960, 0]
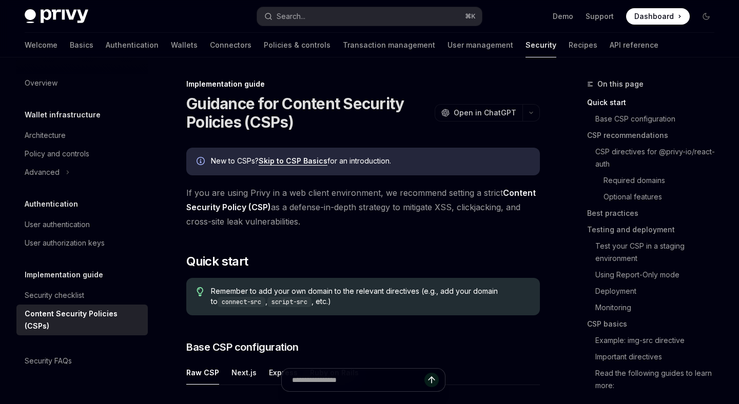
type textarea "*"
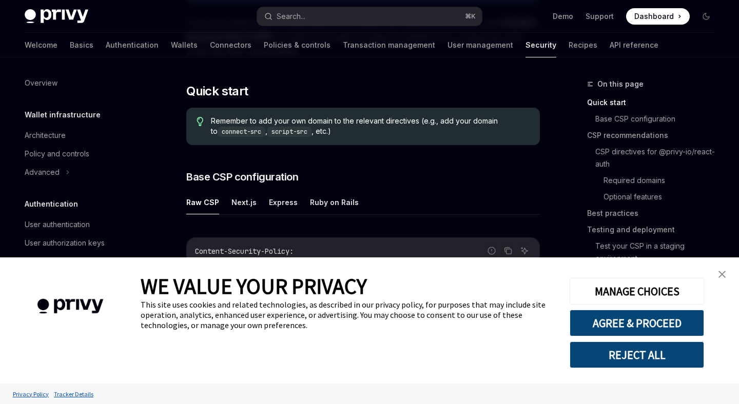
scroll to position [180, 0]
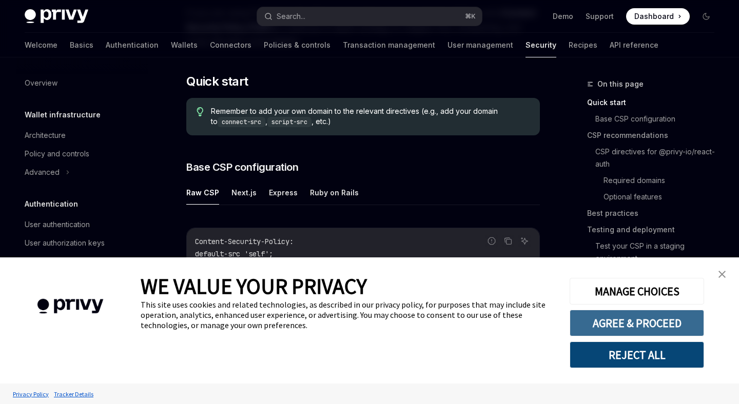
click at [608, 318] on button "AGREE & PROCEED" at bounding box center [636, 323] width 134 height 27
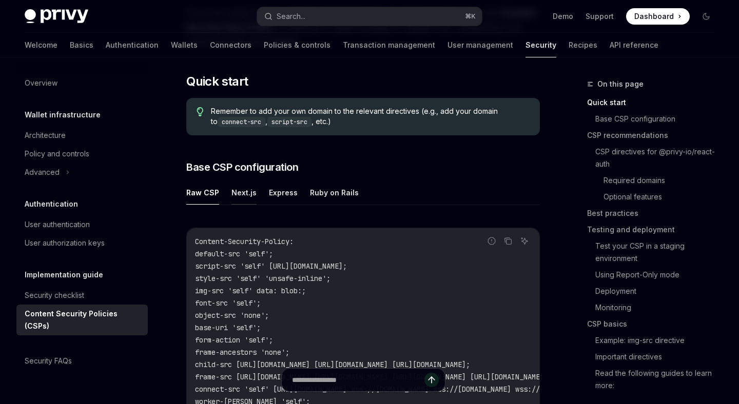
click at [235, 191] on button "Next.js" at bounding box center [243, 193] width 25 height 24
type textarea "*"
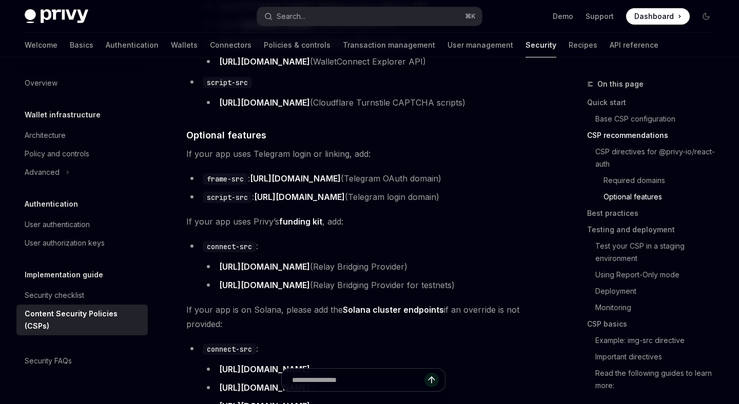
scroll to position [1226, 0]
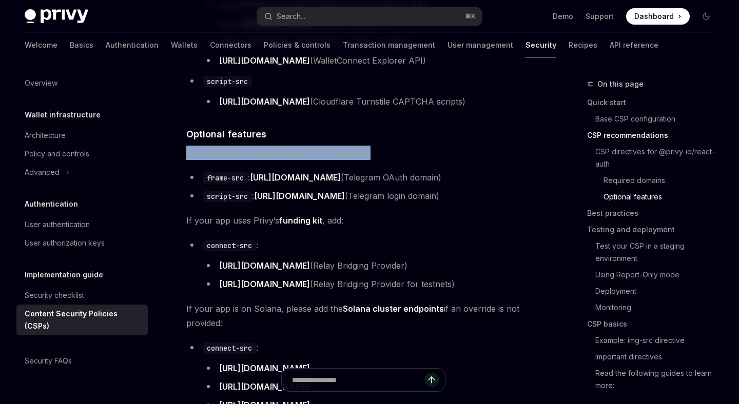
drag, startPoint x: 184, startPoint y: 156, endPoint x: 378, endPoint y: 151, distance: 193.9
click at [378, 151] on span "If your app uses Telegram login or linking, add:" at bounding box center [362, 153] width 353 height 14
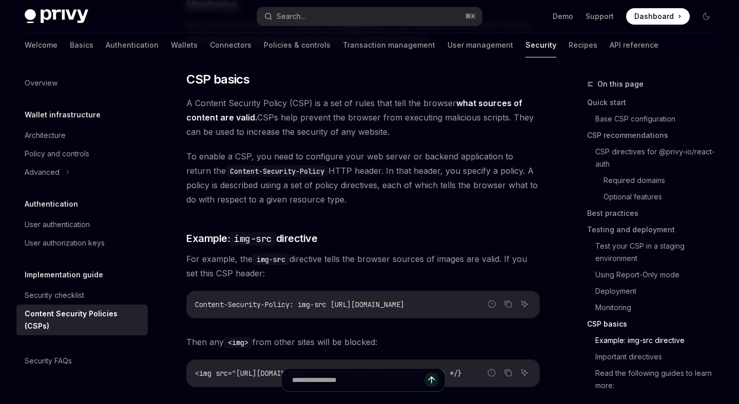
scroll to position [2401, 0]
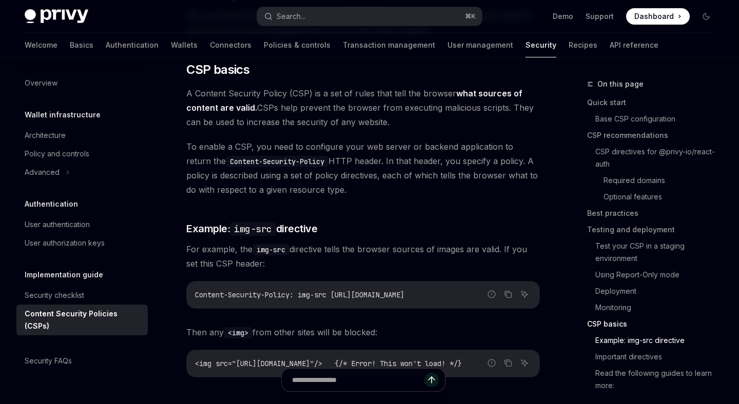
drag, startPoint x: 258, startPoint y: 113, endPoint x: 395, endPoint y: 120, distance: 137.1
click at [395, 120] on span "A Content Security Policy (CSP) is a set of rules that tell the browser what so…" at bounding box center [362, 107] width 353 height 43
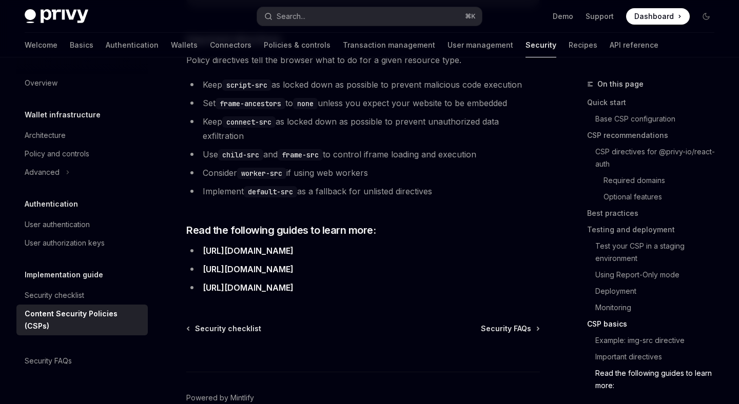
scroll to position [2767, 0]
